Goal: Information Seeking & Learning: Learn about a topic

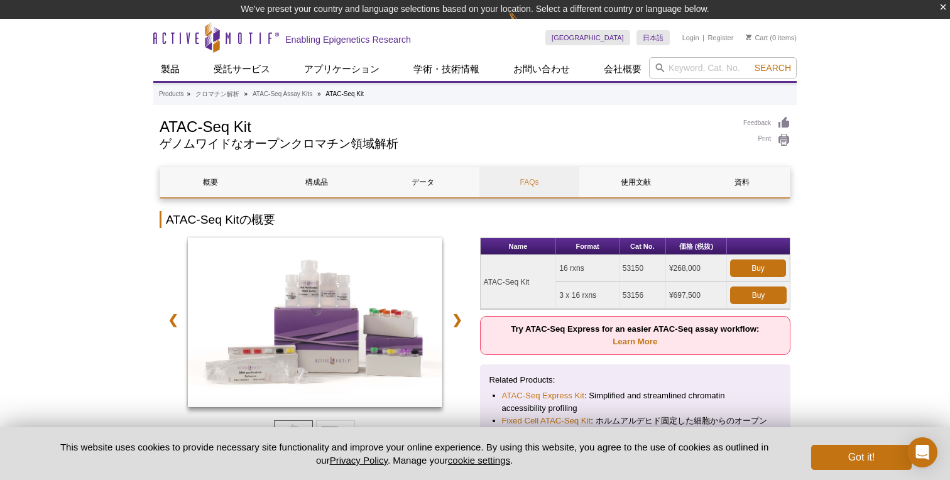
click at [518, 174] on link "FAQs" at bounding box center [529, 182] width 100 height 30
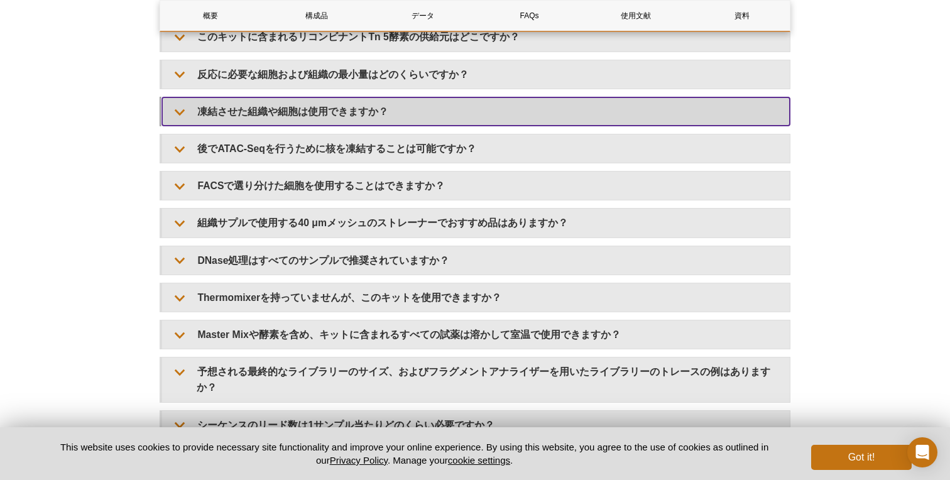
click at [349, 110] on summary "凍結させた組織や細胞は使用できますか？" at bounding box center [476, 111] width 628 height 28
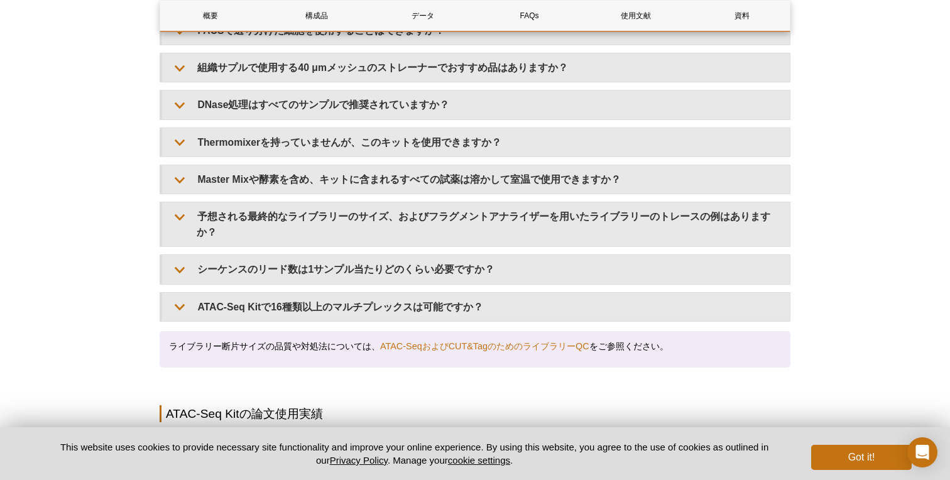
scroll to position [2155, 0]
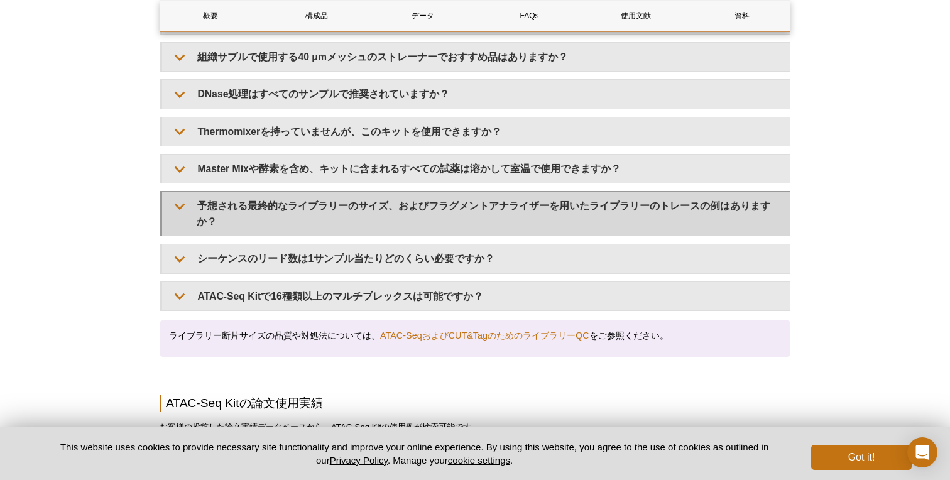
click at [341, 204] on summary "予想される最終的なライブラリーのサイズ、およびフラグメントアナライザーを用いたライブラリーのトレースの例はありますか？" at bounding box center [476, 214] width 628 height 44
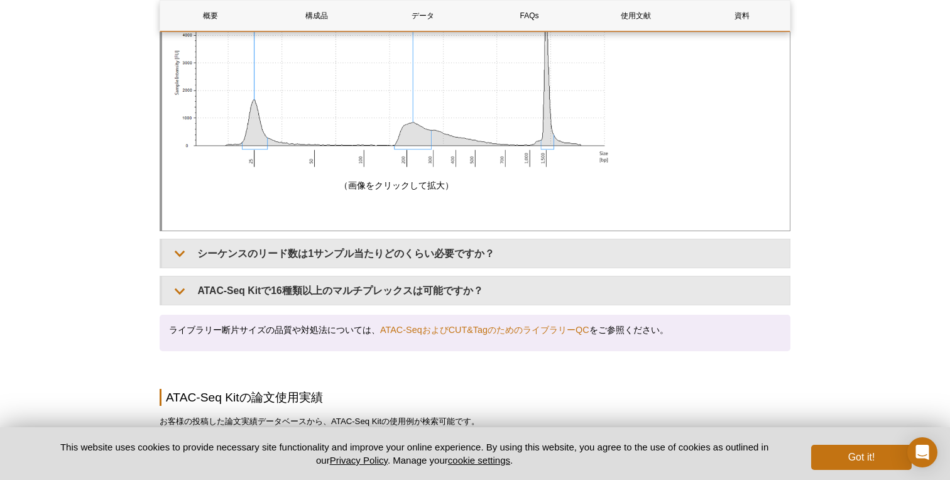
scroll to position [3030, 0]
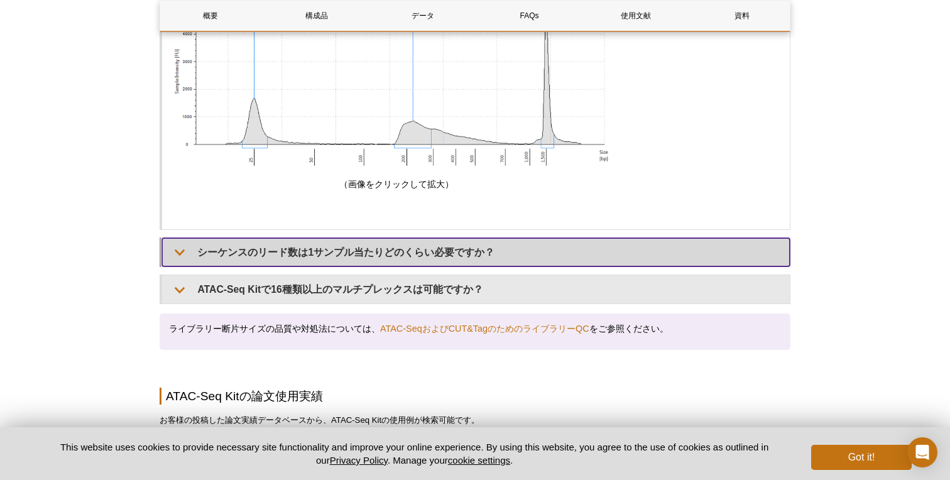
click at [342, 238] on summary "シーケンスのリード数は1サンプル当たりどのくらい必要ですか？" at bounding box center [476, 252] width 628 height 28
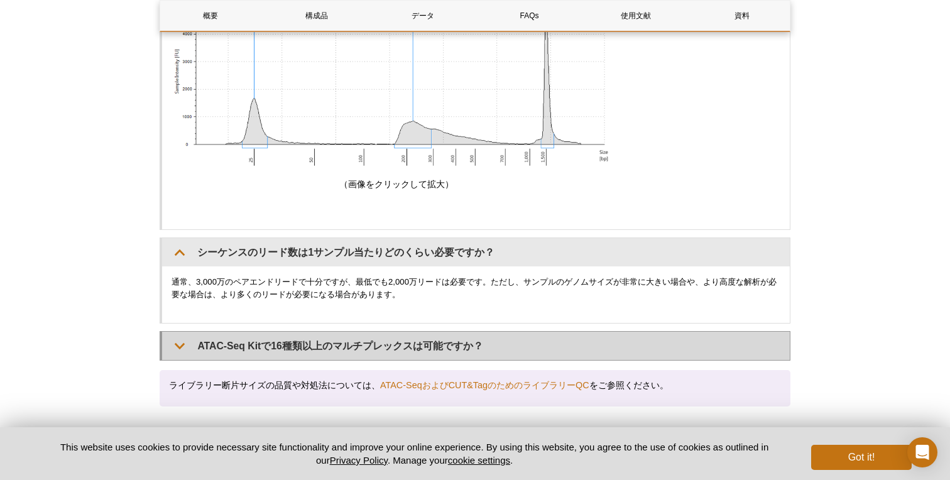
click at [331, 332] on summary "ATAC-Seq Kitで16種類以上のマルチプレックスは可能ですか？" at bounding box center [476, 346] width 628 height 28
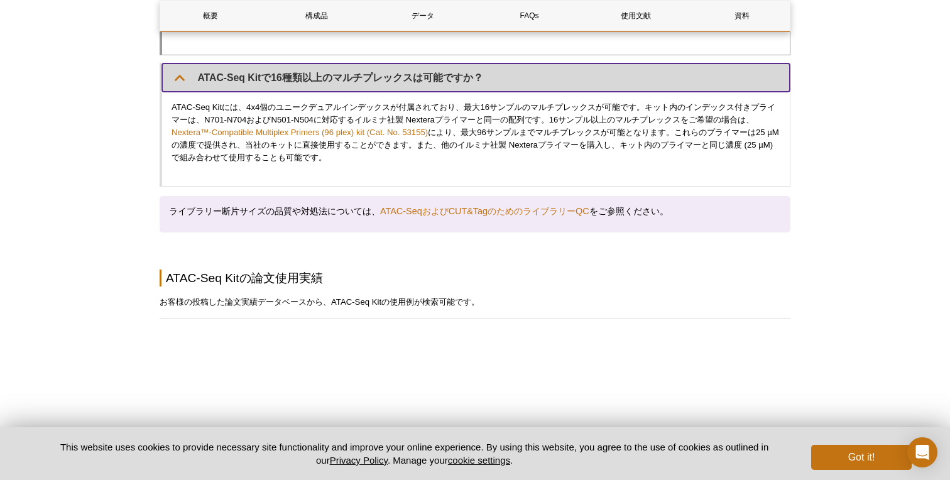
scroll to position [3301, 0]
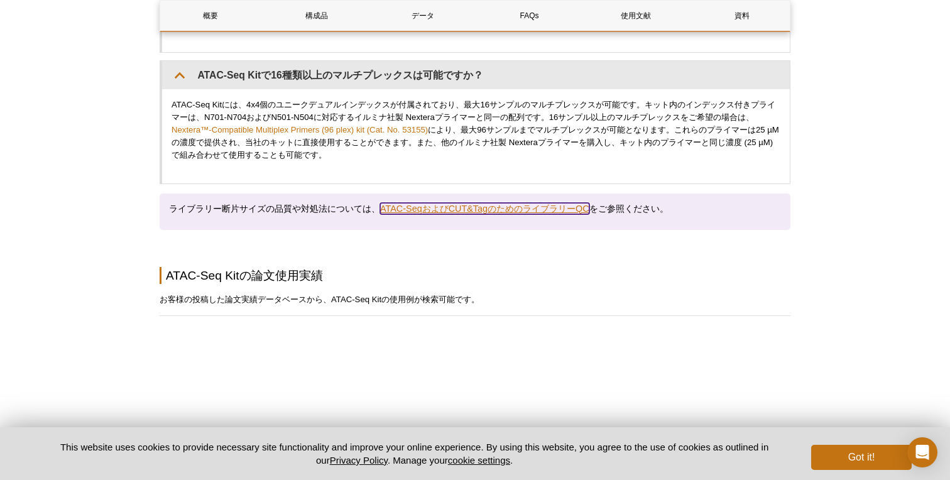
click at [430, 203] on link "ATAC-SeqおよびCUT&TagのためのライブラリーQC" at bounding box center [484, 208] width 209 height 11
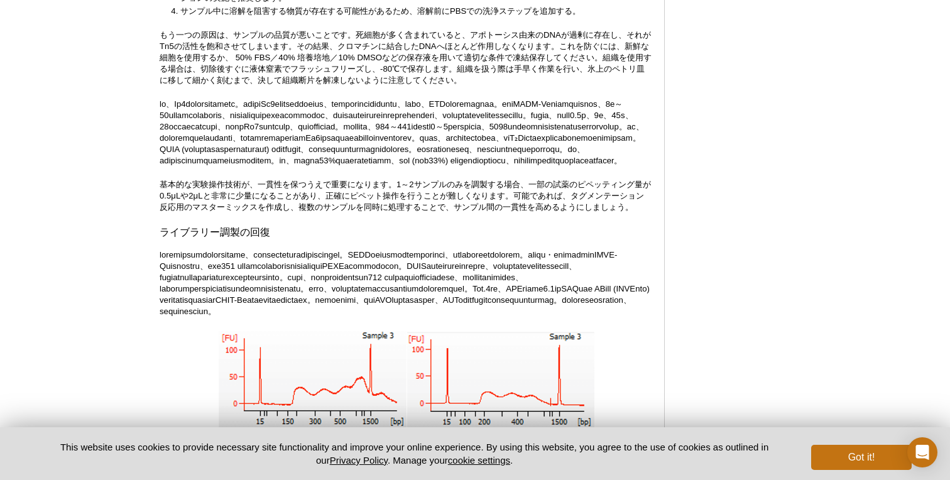
scroll to position [2413, 0]
